Goal: Information Seeking & Learning: Learn about a topic

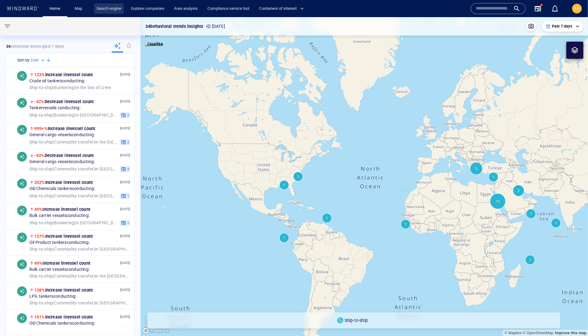
click at [124, 10] on link "Search engine" at bounding box center [109, 8] width 30 height 11
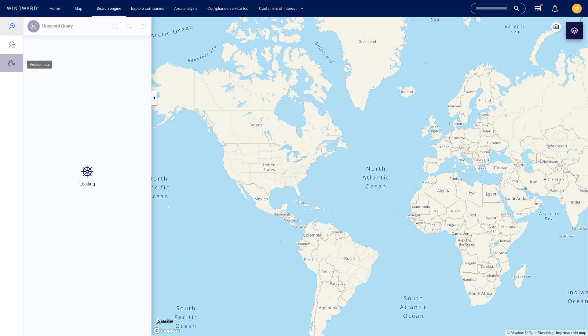
click at [12, 66] on div at bounding box center [11, 62] width 7 height 7
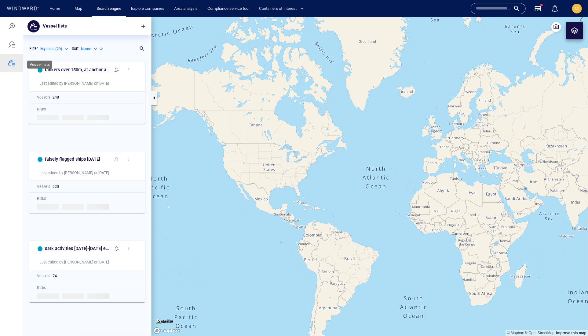
scroll to position [265, 128]
click at [143, 27] on span "button" at bounding box center [143, 26] width 6 height 6
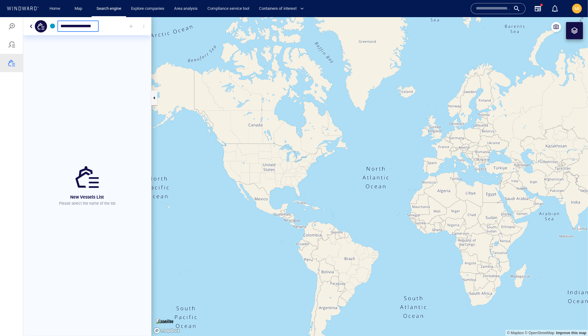
type input "**********"
click at [127, 25] on div at bounding box center [130, 25] width 13 height 13
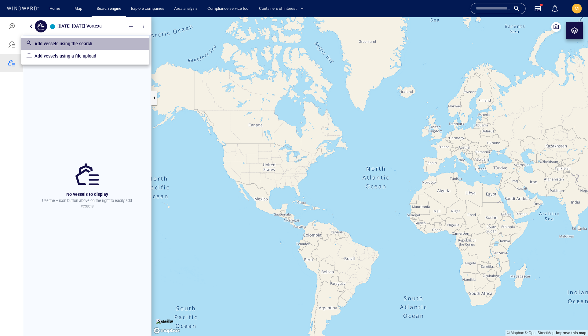
click at [113, 42] on p "Add vessels using the search" at bounding box center [90, 43] width 110 height 7
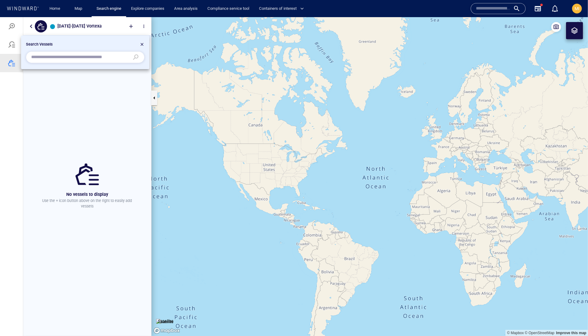
click at [127, 26] on div at bounding box center [294, 176] width 588 height 318
click at [141, 41] on div at bounding box center [142, 44] width 5 height 7
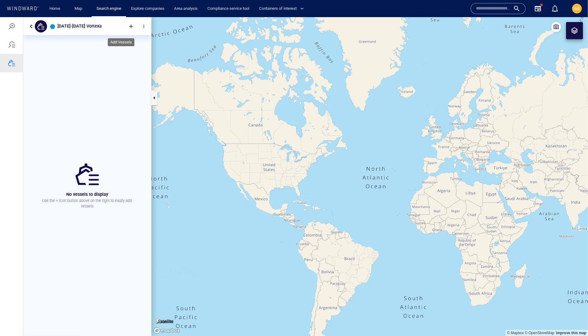
click at [127, 24] on div at bounding box center [130, 25] width 13 height 13
click at [115, 58] on p "Add vessels using a file upload" at bounding box center [90, 55] width 110 height 7
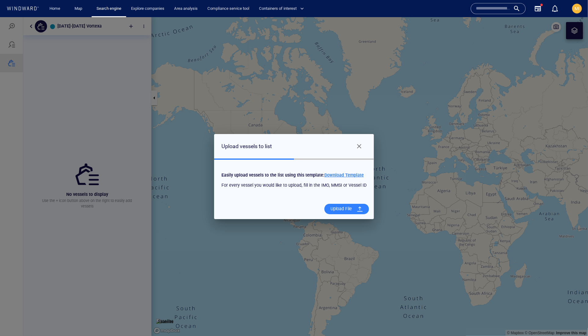
click at [364, 175] on span "Download Template" at bounding box center [344, 174] width 39 height 5
click at [354, 213] on div "Upload File" at bounding box center [341, 208] width 26 height 13
click at [0, 17] on input "Upload File" at bounding box center [0, 17] width 0 height 0
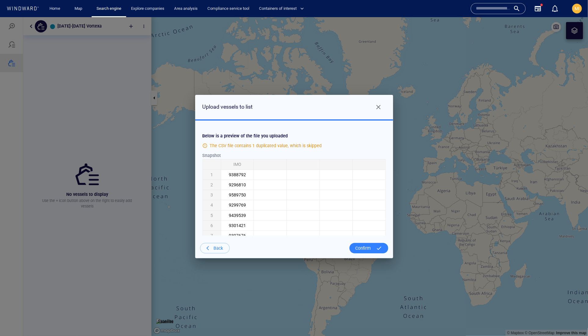
click at [364, 254] on div "Confirm" at bounding box center [363, 247] width 20 height 13
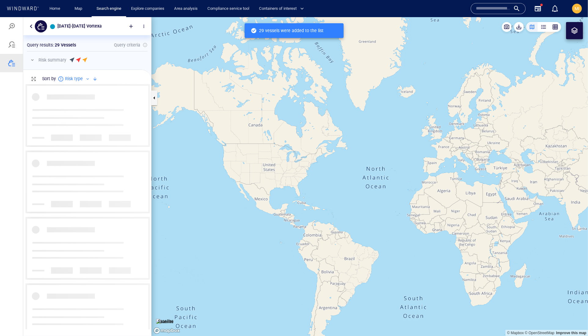
scroll to position [244, 128]
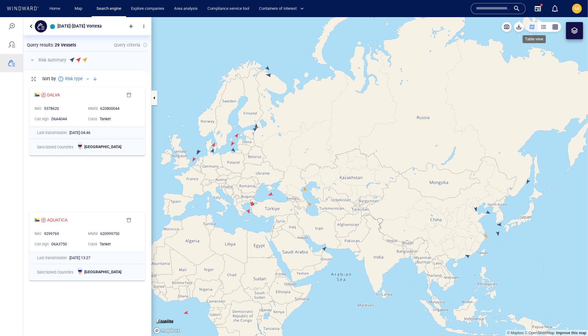
click at [541, 26] on div "button" at bounding box center [544, 27] width 6 height 6
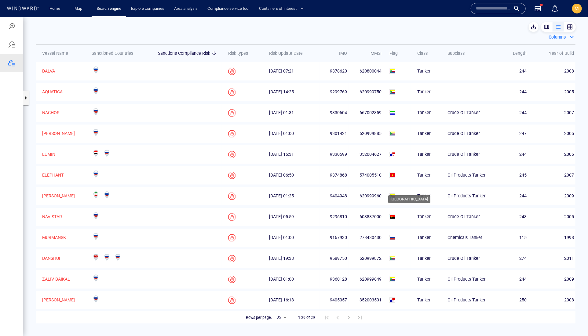
scroll to position [26, 0]
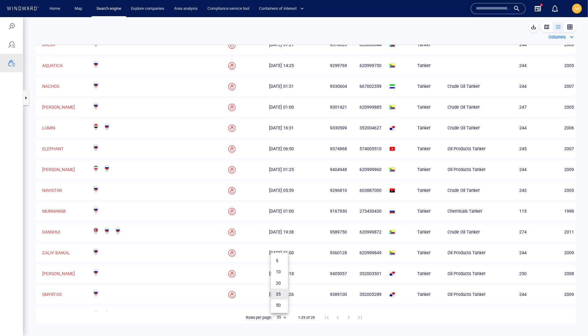
click at [284, 319] on body "[DATE]-[DATE] Vortexa Something went wrong An error occurred while searching fo…" at bounding box center [294, 176] width 588 height 318
click at [279, 310] on li "50" at bounding box center [279, 304] width 17 height 11
type input "**"
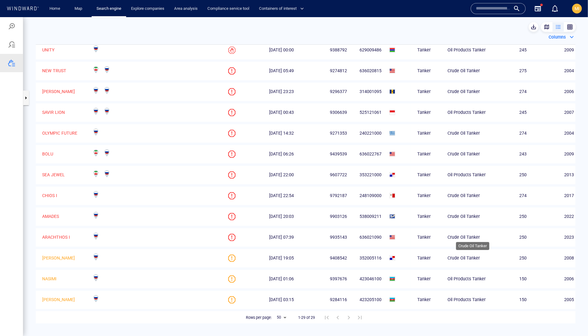
scroll to position [0, 0]
click at [567, 38] on div at bounding box center [572, 37] width 10 height 10
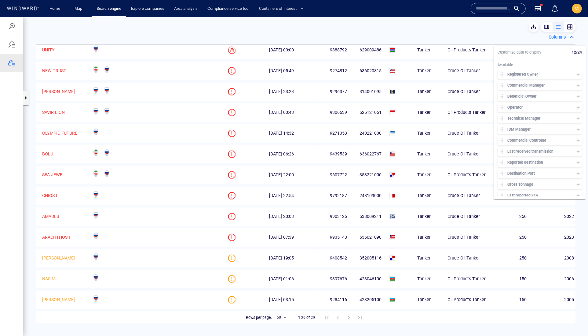
scroll to position [160, 0]
click at [577, 69] on icon at bounding box center [578, 66] width 5 height 5
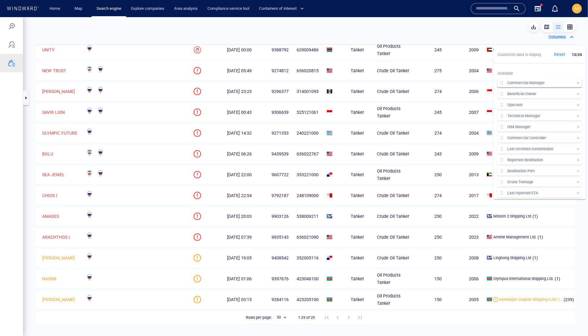
click at [577, 84] on icon at bounding box center [578, 82] width 3 height 3
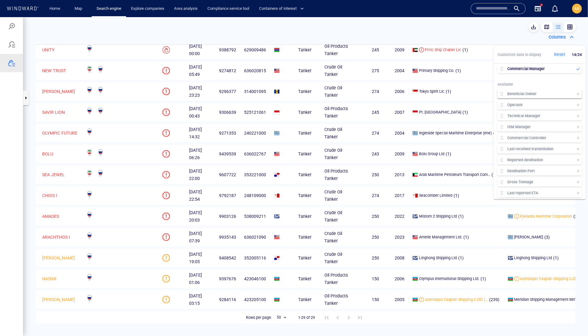
click at [576, 96] on icon at bounding box center [578, 93] width 5 height 5
click at [577, 106] on icon at bounding box center [578, 104] width 3 height 3
click at [577, 118] on icon at bounding box center [578, 115] width 5 height 5
click at [576, 129] on icon at bounding box center [578, 126] width 5 height 5
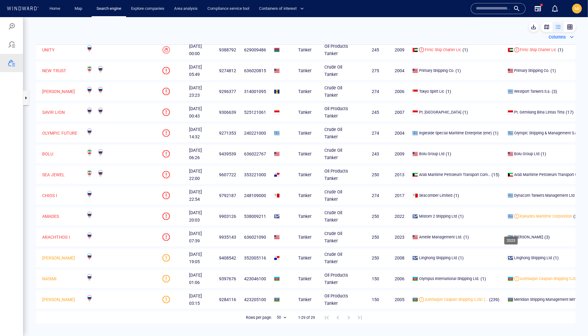
click at [405, 233] on div "2023" at bounding box center [395, 236] width 17 height 7
click at [59, 212] on p "AMADES" at bounding box center [50, 215] width 17 height 7
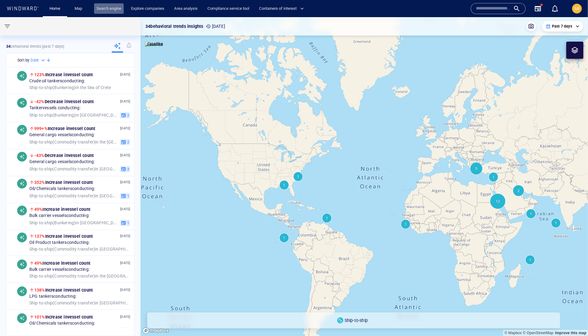
click at [124, 8] on link "Search engine" at bounding box center [109, 8] width 30 height 11
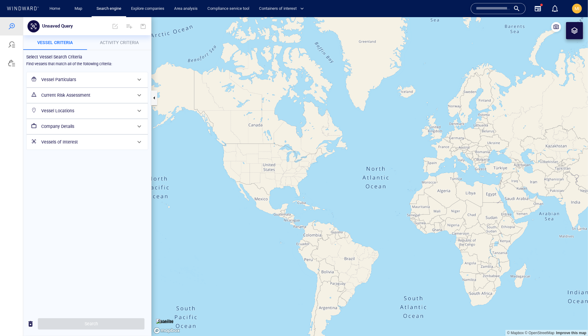
click at [85, 145] on h6 "Vessels of Interest" at bounding box center [86, 142] width 91 height 8
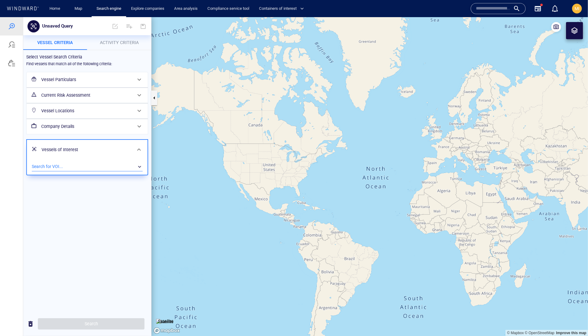
click at [82, 171] on div "​" at bounding box center [87, 166] width 111 height 9
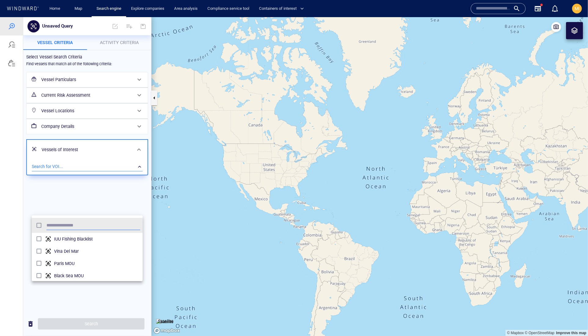
scroll to position [67, 111]
type input "****"
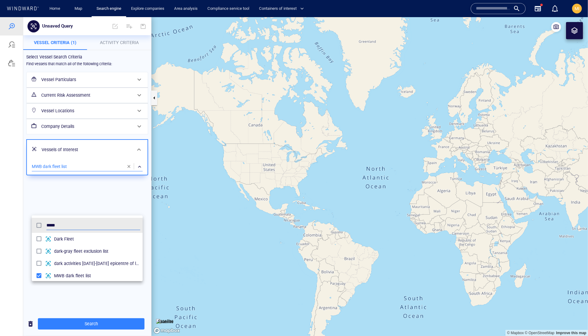
click at [105, 303] on div at bounding box center [294, 176] width 588 height 318
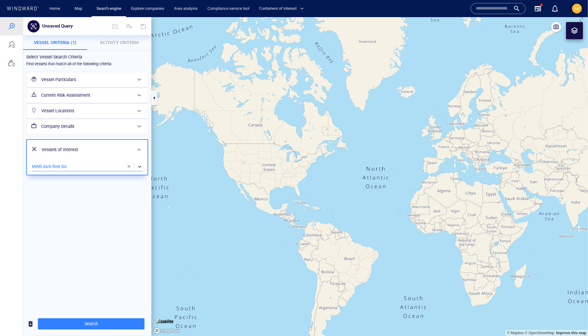
click at [94, 83] on h6 "Vessel Particulars" at bounding box center [86, 79] width 91 height 8
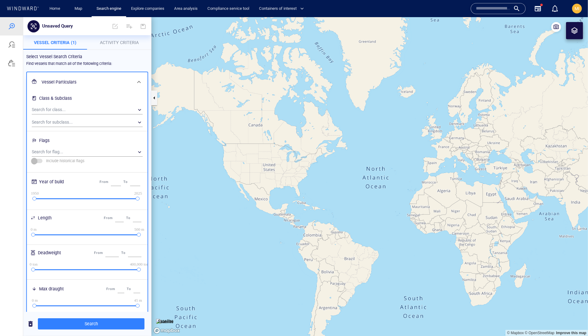
click at [94, 86] on h6 "Vessel Particulars" at bounding box center [87, 82] width 90 height 8
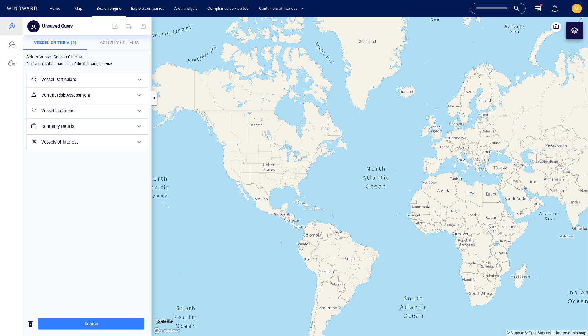
click at [86, 83] on h6 "Vessel Particulars" at bounding box center [86, 79] width 91 height 8
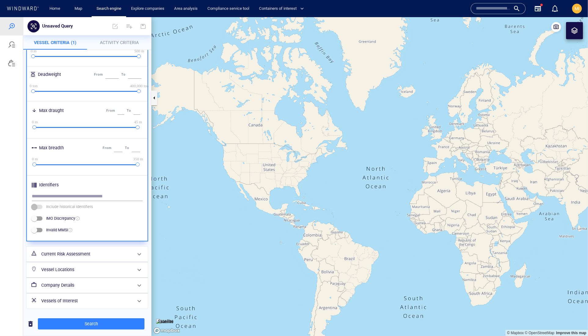
scroll to position [345, 0]
click at [83, 250] on h6 "Current Risk Assessment" at bounding box center [86, 254] width 91 height 8
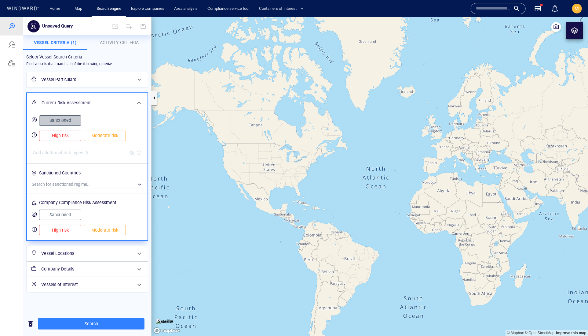
click at [68, 124] on span "Sanctioned" at bounding box center [60, 120] width 29 height 8
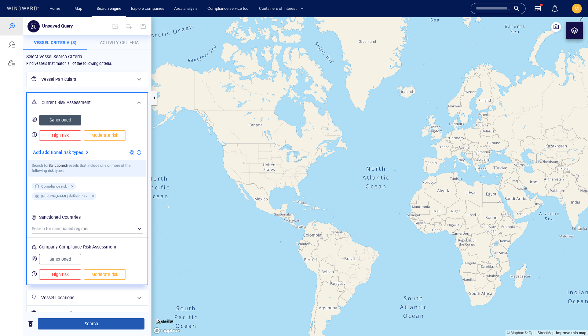
click at [92, 323] on span "Search" at bounding box center [91, 323] width 97 height 8
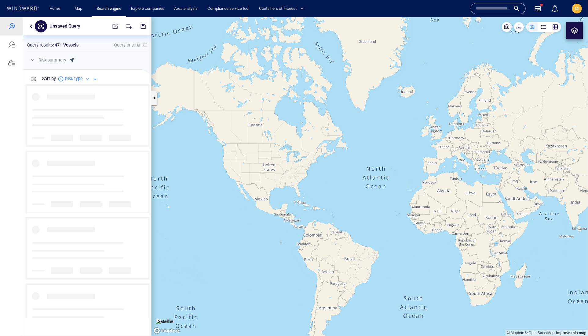
scroll to position [233, 128]
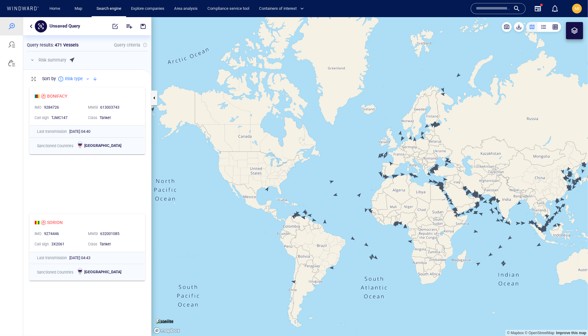
drag, startPoint x: 408, startPoint y: 173, endPoint x: 375, endPoint y: 166, distance: 33.6
click at [377, 167] on canvas "Map" at bounding box center [370, 176] width 437 height 319
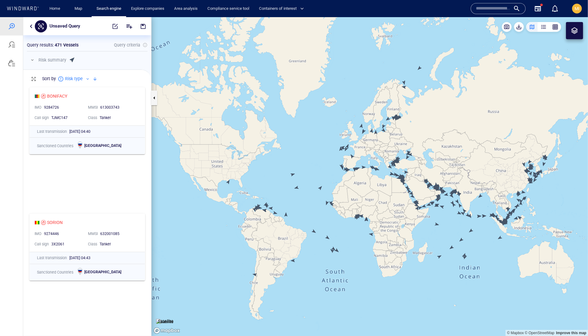
drag, startPoint x: 374, startPoint y: 167, endPoint x: 361, endPoint y: 154, distance: 18.4
click at [361, 154] on canvas "Map" at bounding box center [370, 176] width 437 height 319
